Goal: Task Accomplishment & Management: Manage account settings

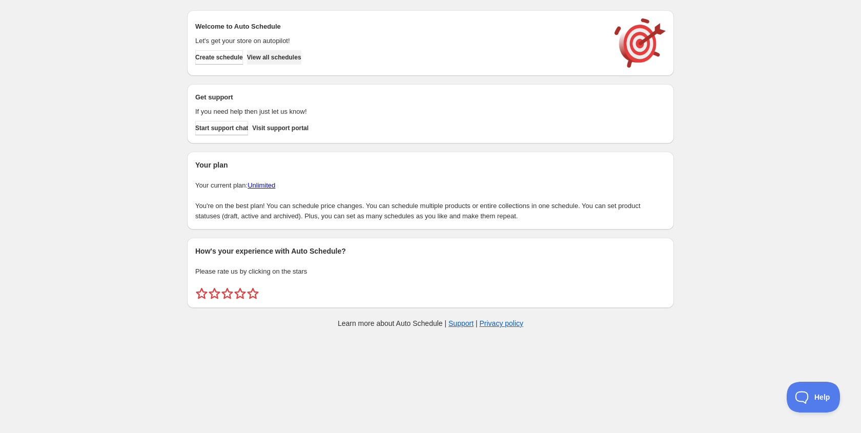
click at [291, 53] on span "View all schedules" at bounding box center [274, 57] width 54 height 8
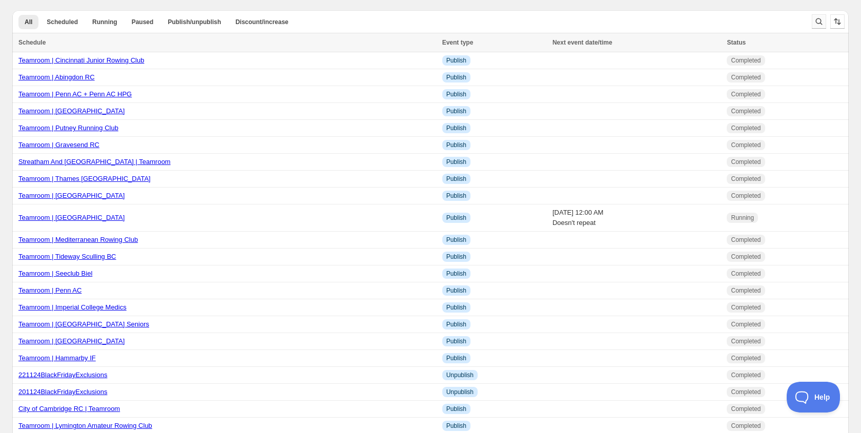
click at [816, 19] on icon "Search and filter results" at bounding box center [819, 21] width 10 height 10
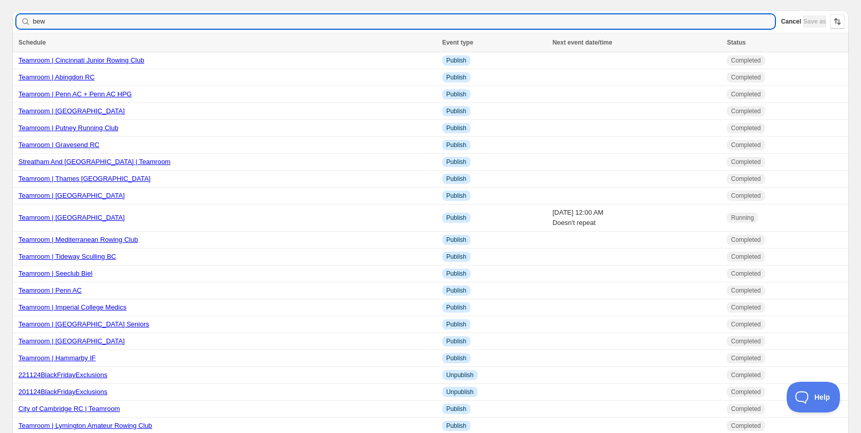
type input "bewl"
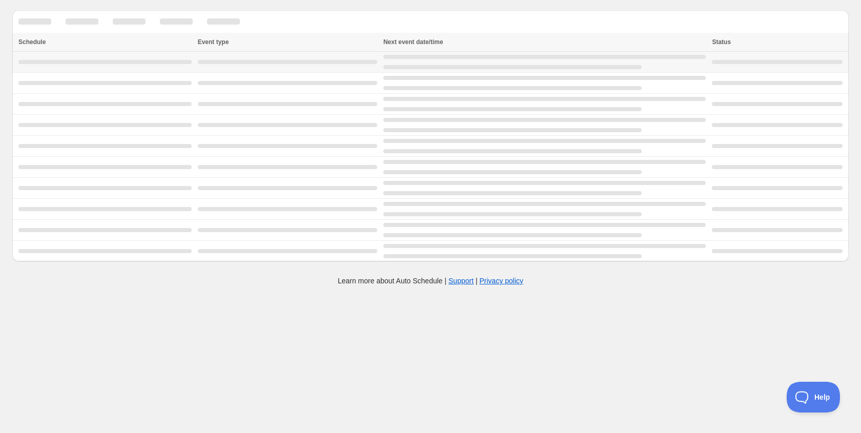
click at [99, 65] on td at bounding box center [103, 62] width 183 height 21
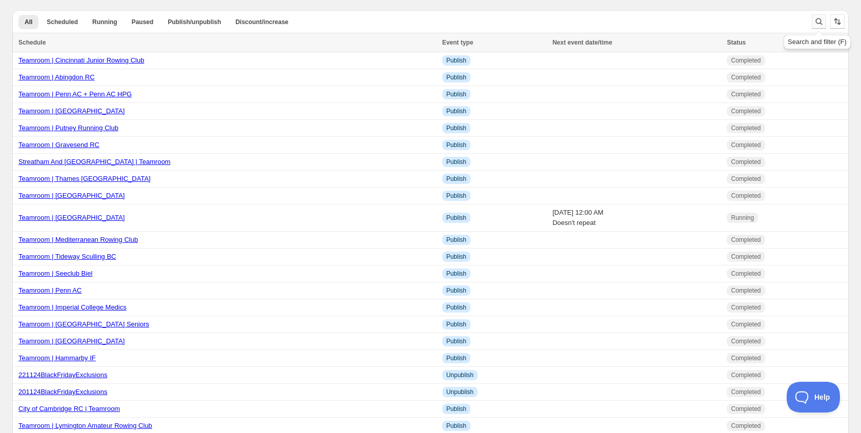
click at [818, 20] on icon "Search and filter results" at bounding box center [819, 21] width 10 height 10
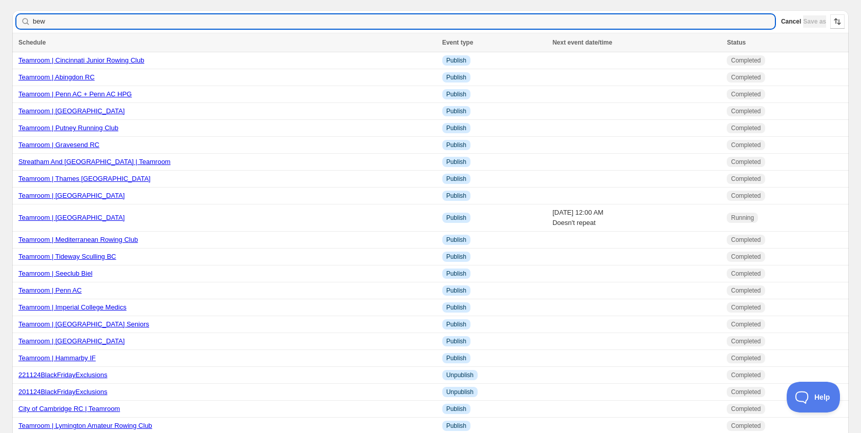
type input "bewl"
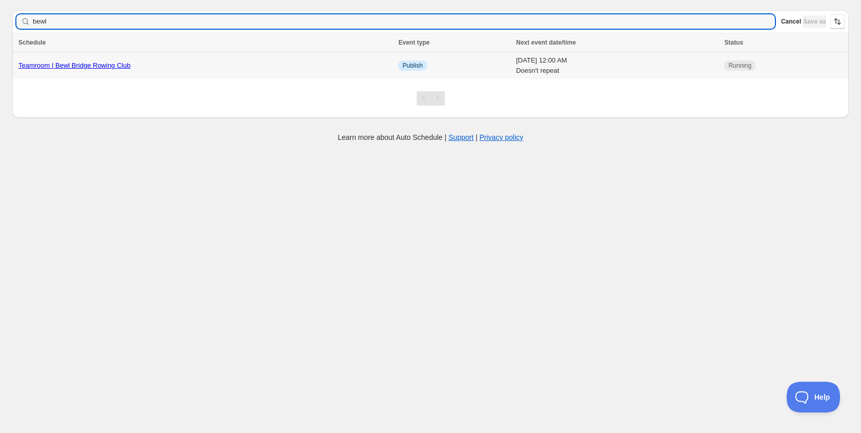
click at [81, 71] on td "Teamroom | Bewl Bridge Rowing Club" at bounding box center [203, 65] width 383 height 27
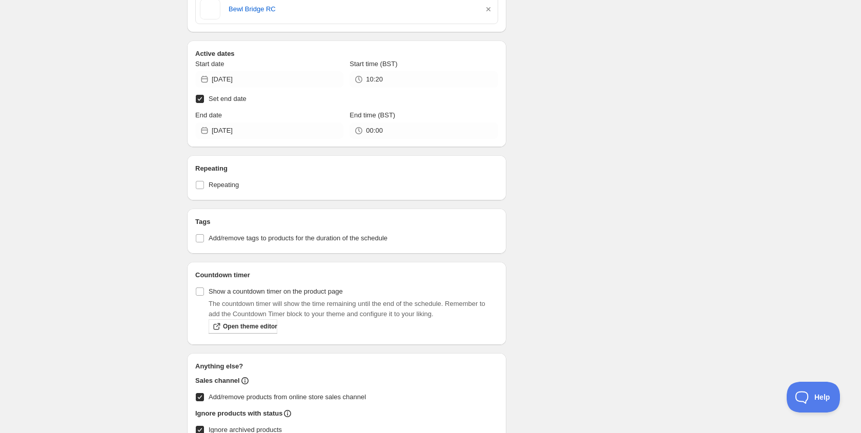
scroll to position [296, 0]
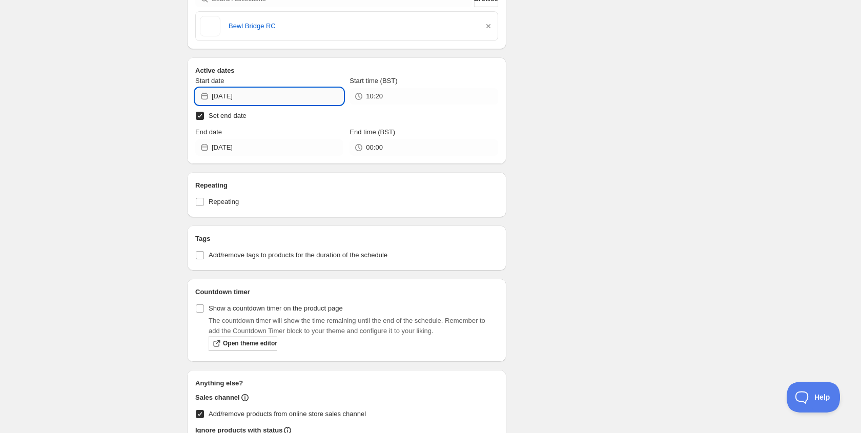
click at [258, 97] on input "[DATE]" at bounding box center [278, 96] width 132 height 16
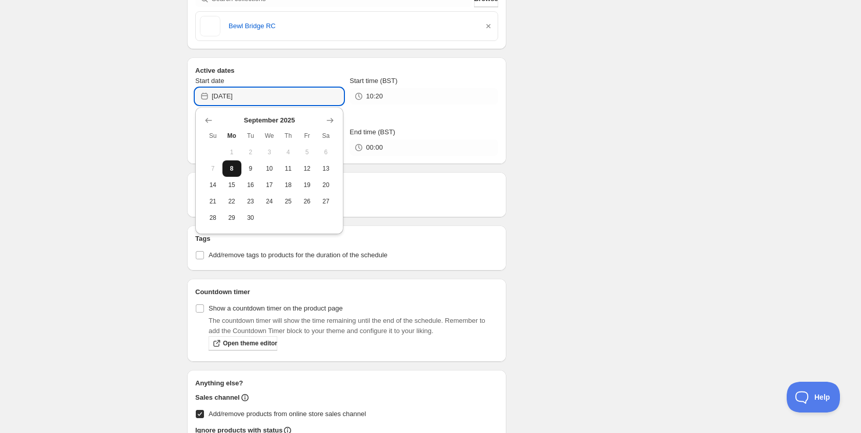
click at [233, 166] on span "8" at bounding box center [232, 169] width 11 height 8
type input "[DATE]"
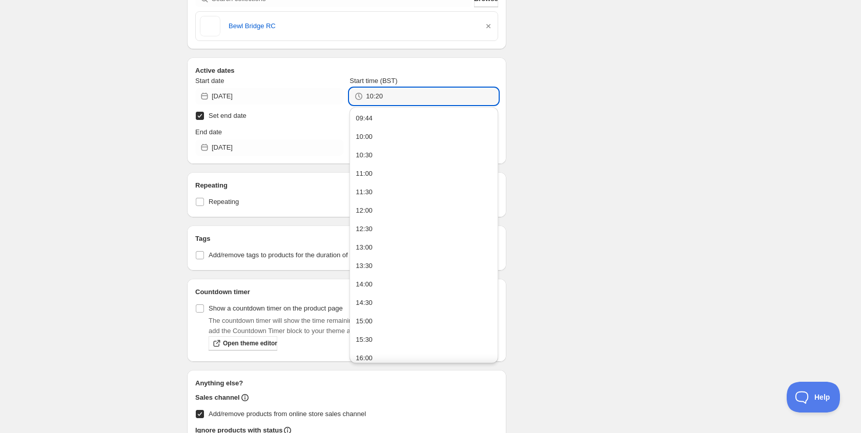
drag, startPoint x: 397, startPoint y: 95, endPoint x: 331, endPoint y: 80, distance: 67.2
click at [331, 80] on div "Start date 2025-09-08 Start time (BST) 10:20" at bounding box center [346, 90] width 303 height 29
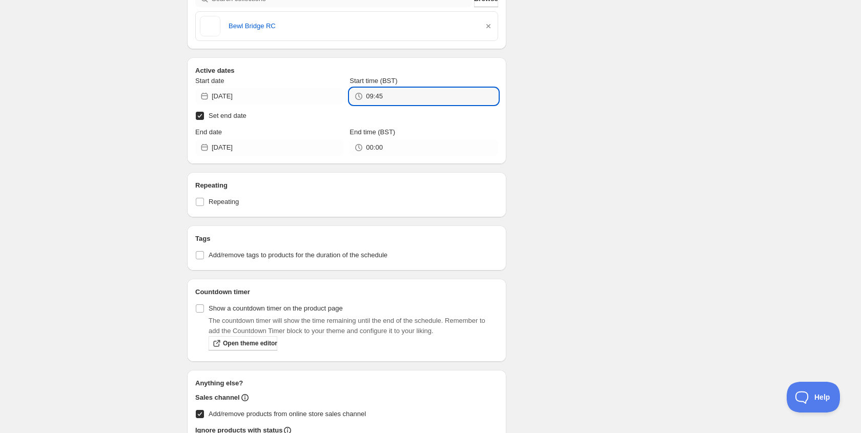
type input "09:45"
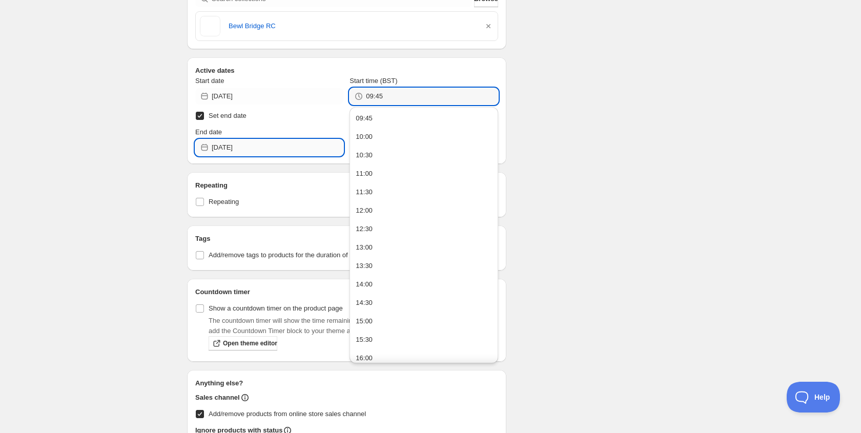
click at [270, 151] on input "[DATE]" at bounding box center [278, 147] width 132 height 16
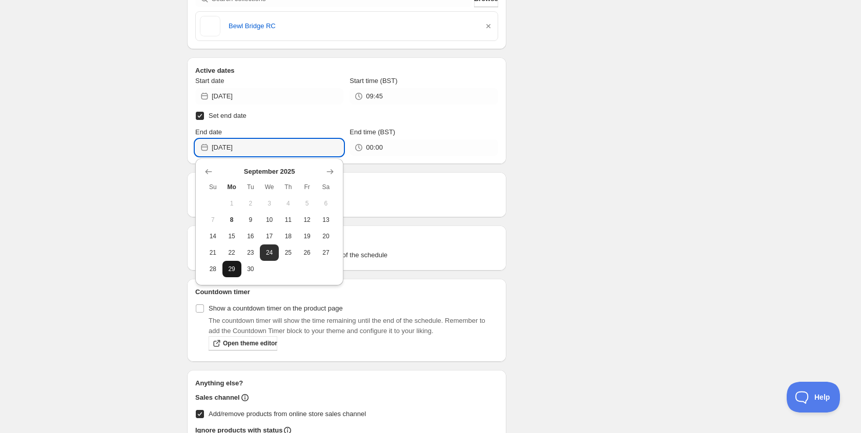
click at [231, 275] on button "29" at bounding box center [232, 269] width 19 height 16
type input "[DATE]"
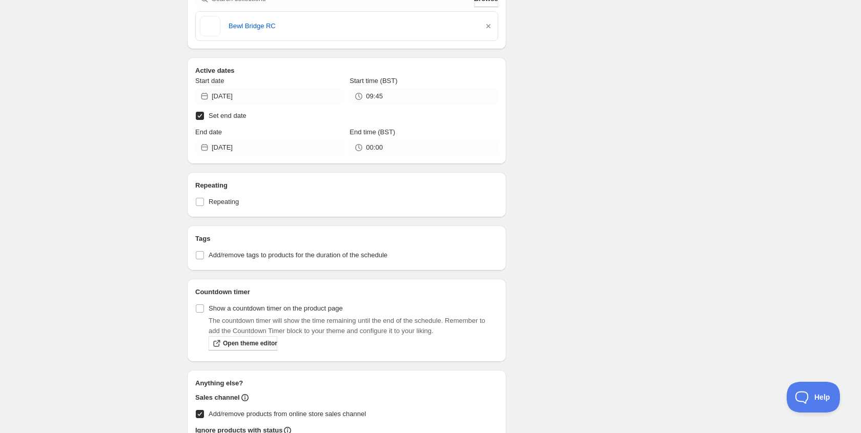
scroll to position [365, 0]
click at [512, 103] on div "There were some issues with your form submission Schedule name Teamroom | Bewl …" at bounding box center [426, 206] width 495 height 1081
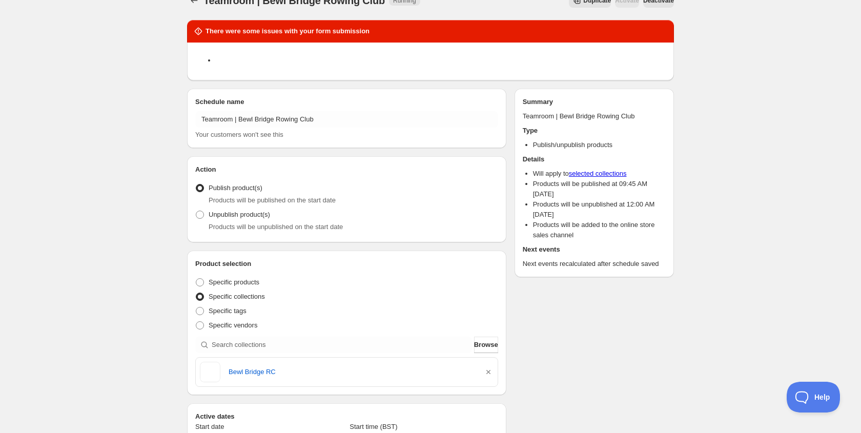
scroll to position [0, 0]
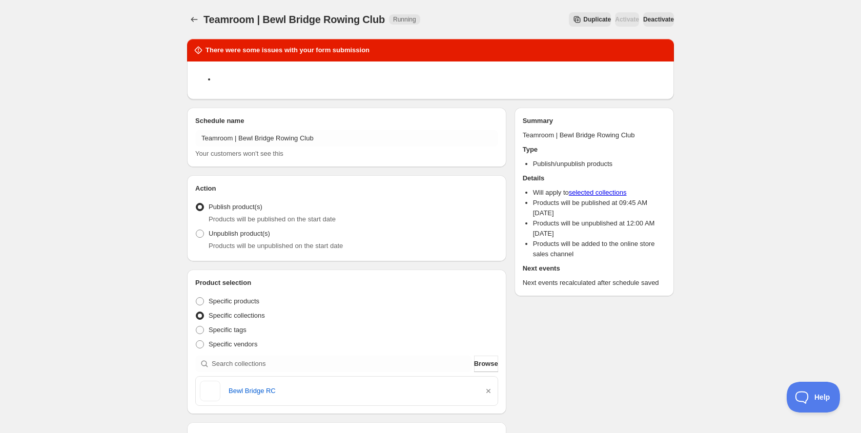
click at [657, 13] on button "Deactivate" at bounding box center [658, 19] width 31 height 14
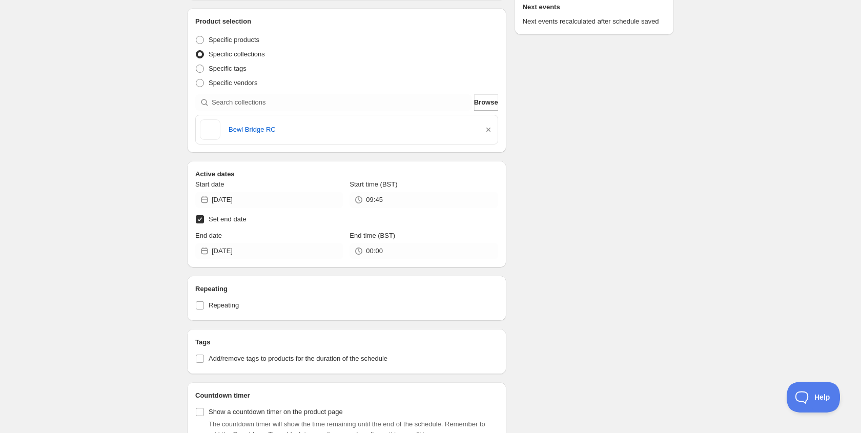
scroll to position [268, 0]
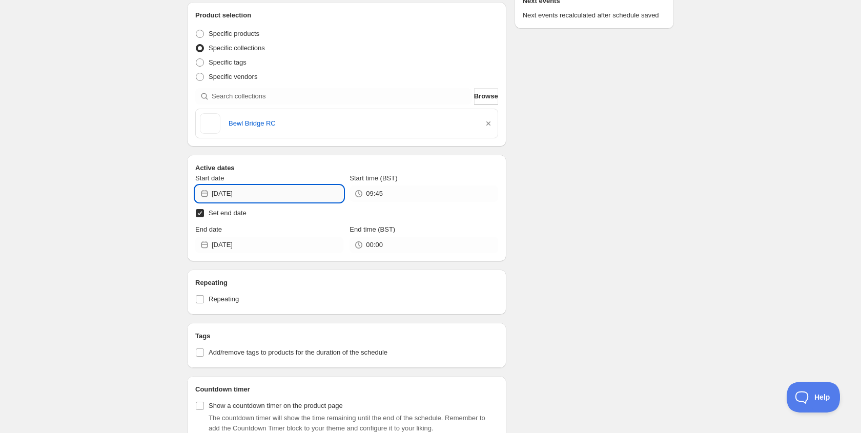
click at [282, 198] on input "[DATE]" at bounding box center [278, 194] width 132 height 16
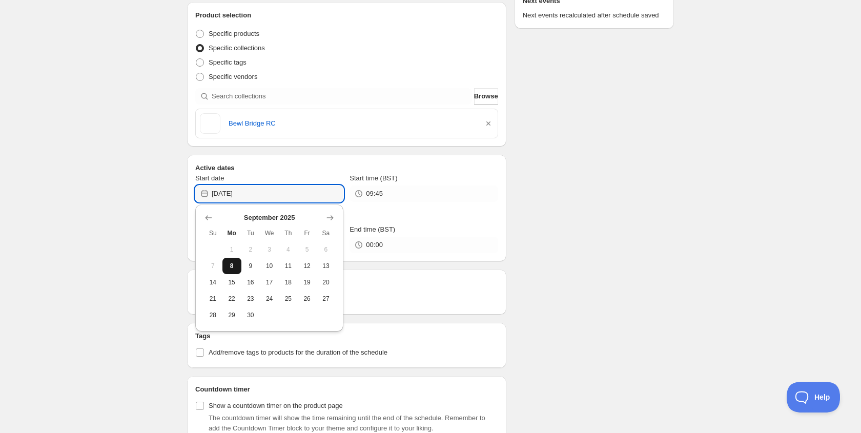
click at [233, 268] on span "8" at bounding box center [232, 266] width 11 height 8
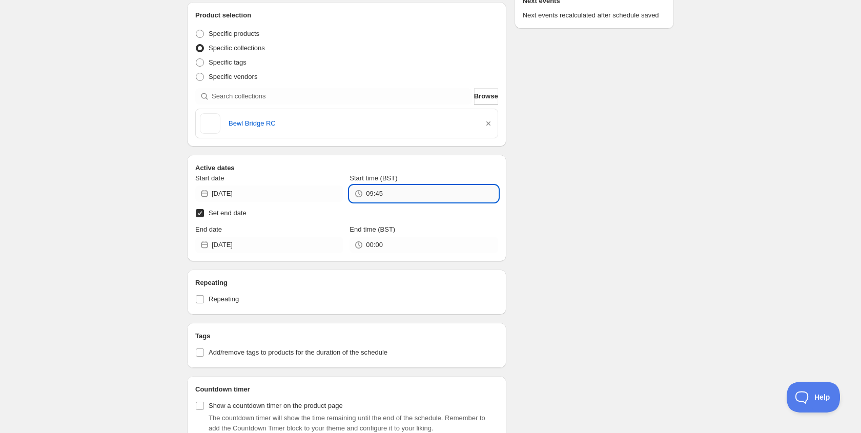
click at [409, 201] on input "09:45" at bounding box center [432, 194] width 132 height 16
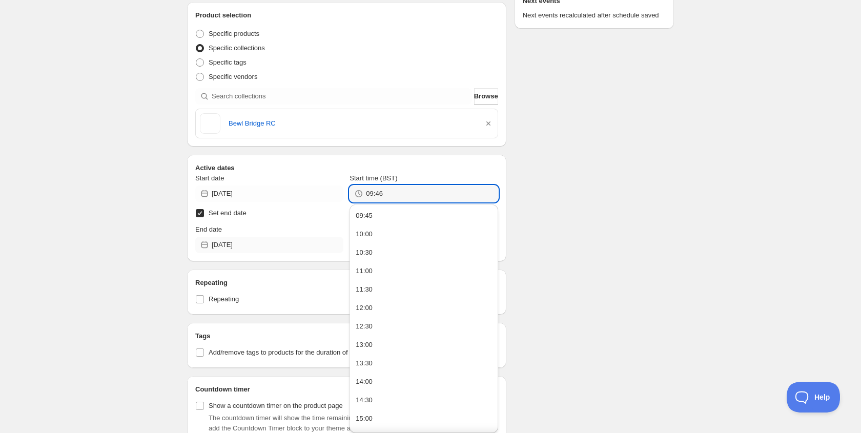
type input "09:46"
click at [278, 240] on input "[DATE]" at bounding box center [278, 245] width 132 height 16
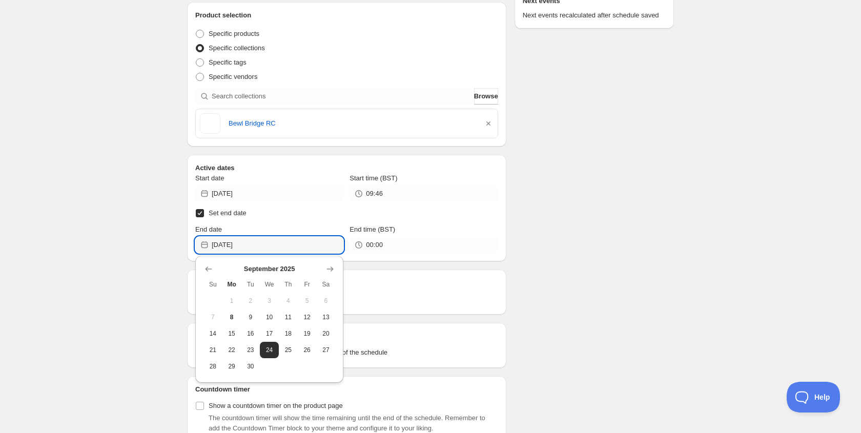
click at [537, 181] on div "There were some issues with your form submission Schedule name Teamroom | Bewl …" at bounding box center [426, 263] width 495 height 1001
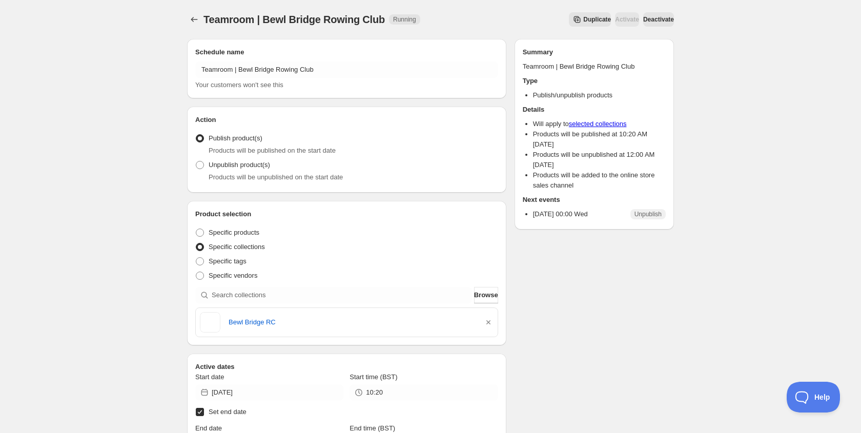
scroll to position [11, 0]
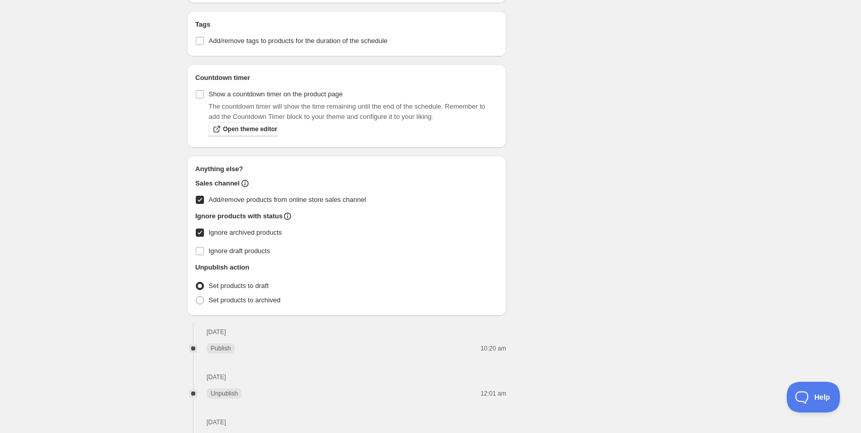
scroll to position [236, 0]
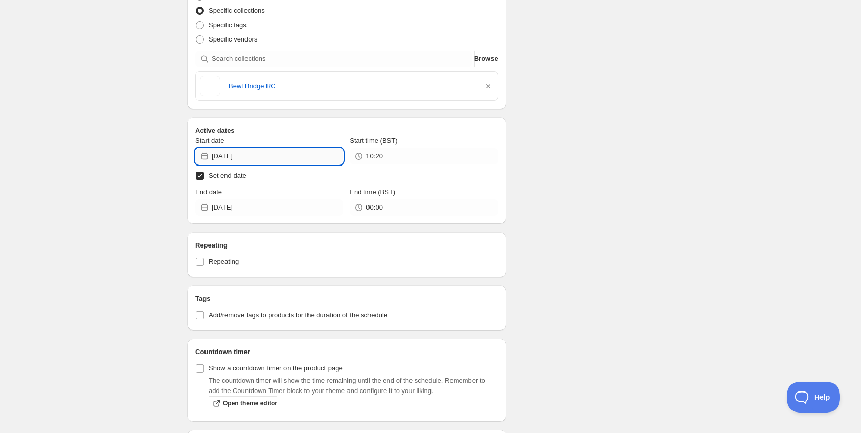
click at [262, 149] on input "[DATE]" at bounding box center [278, 156] width 132 height 16
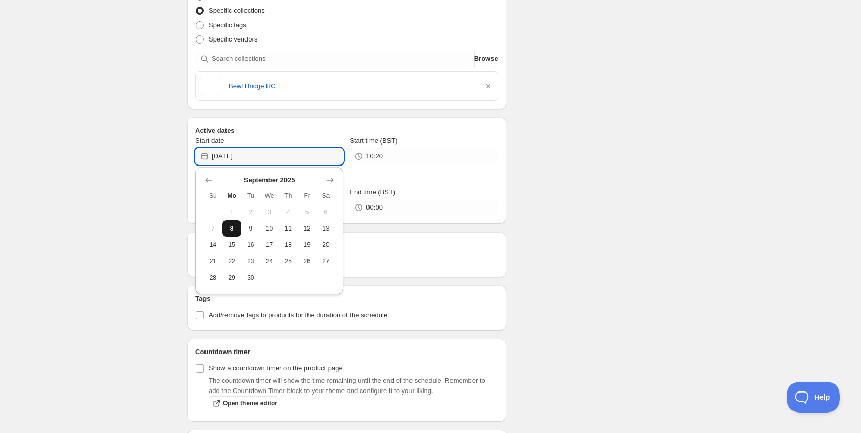
click at [227, 230] on span "8" at bounding box center [232, 229] width 11 height 8
type input "[DATE]"
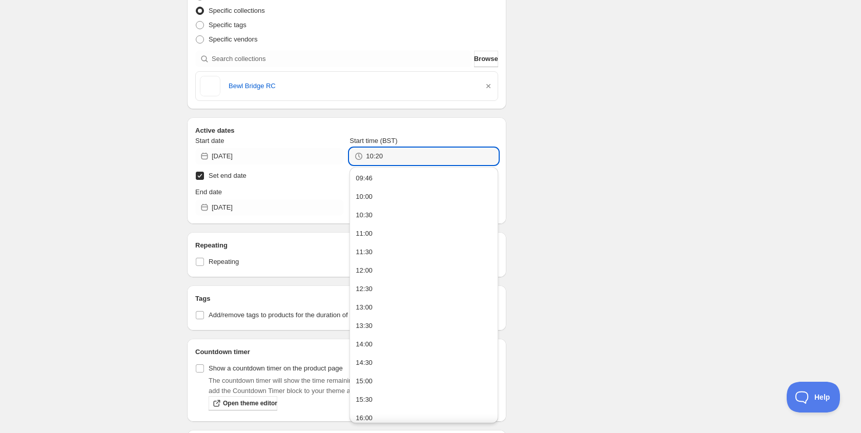
drag, startPoint x: 396, startPoint y: 159, endPoint x: 355, endPoint y: 157, distance: 41.6
click at [355, 157] on div "10:20" at bounding box center [424, 156] width 148 height 16
type input "09:47"
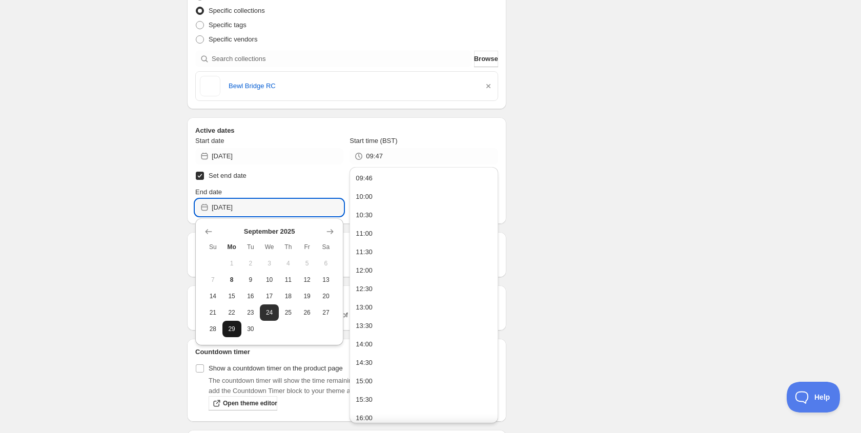
click at [231, 334] on button "29" at bounding box center [232, 329] width 19 height 16
type input "[DATE]"
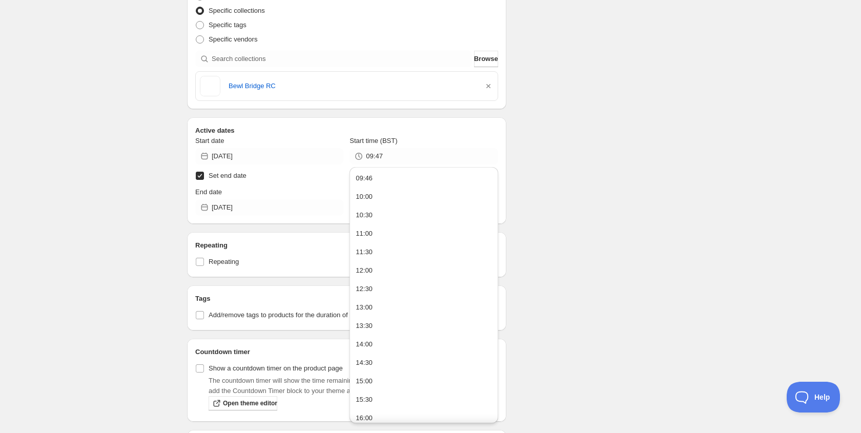
click at [292, 183] on div "Start date [DATE] Start time (BST) 09:47 Set end date End date [DATE] End time …" at bounding box center [346, 176] width 303 height 80
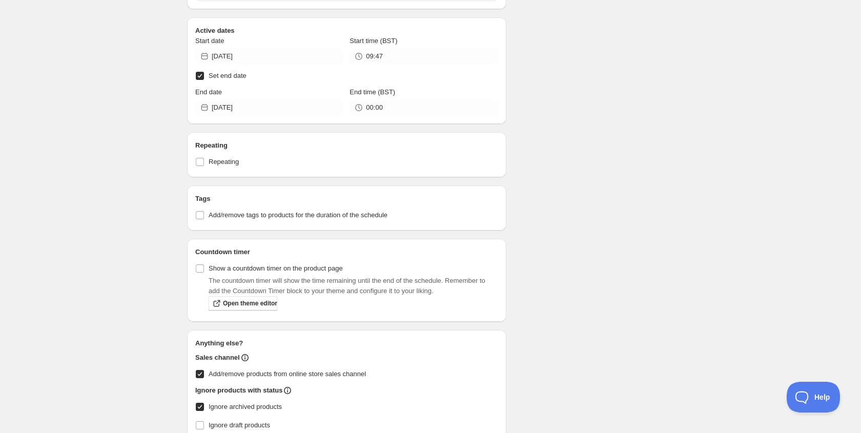
scroll to position [190, 0]
